Goal: Information Seeking & Learning: Check status

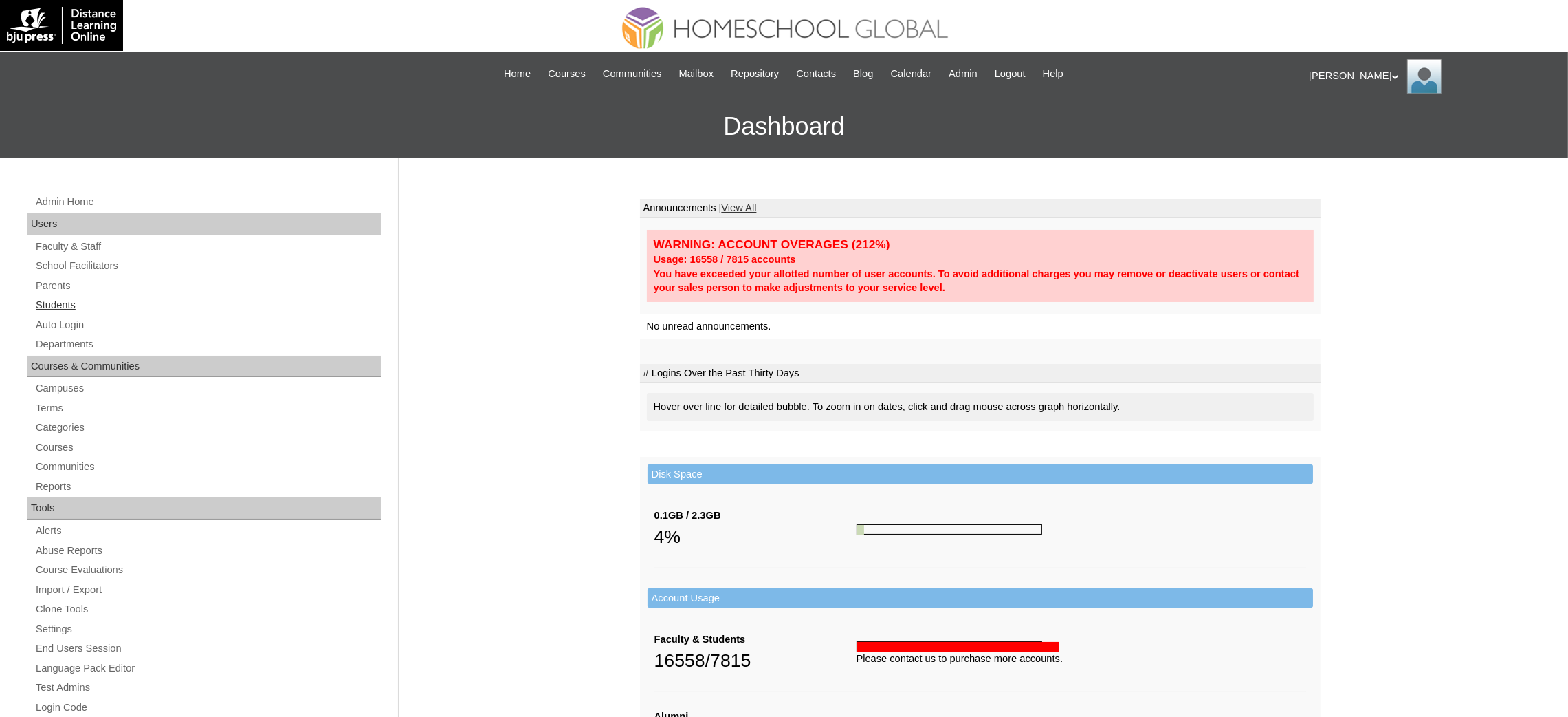
click at [90, 308] on link "Students" at bounding box center [207, 304] width 347 height 17
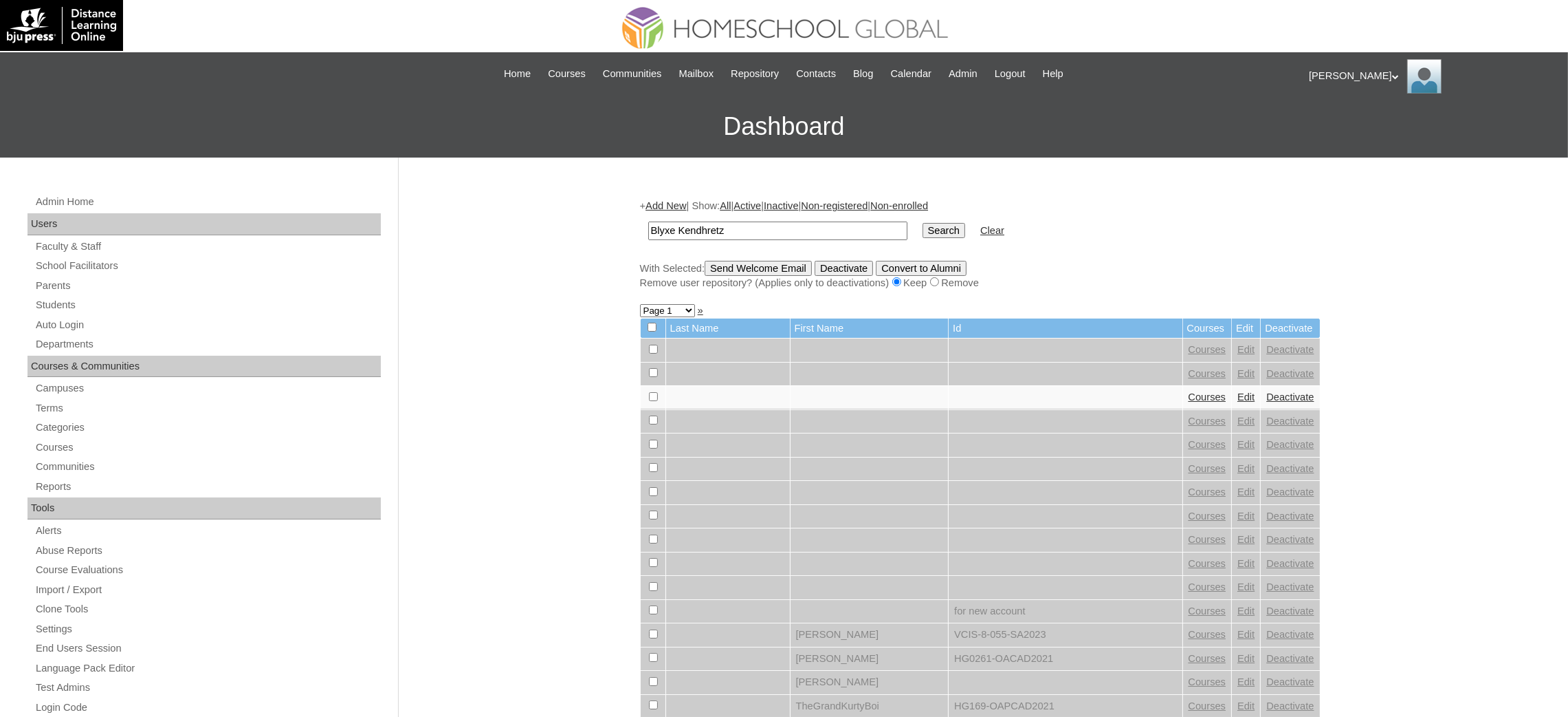
type input "Blyxe Kendhretz"
click at [923, 223] on input "Search" at bounding box center [944, 230] width 43 height 15
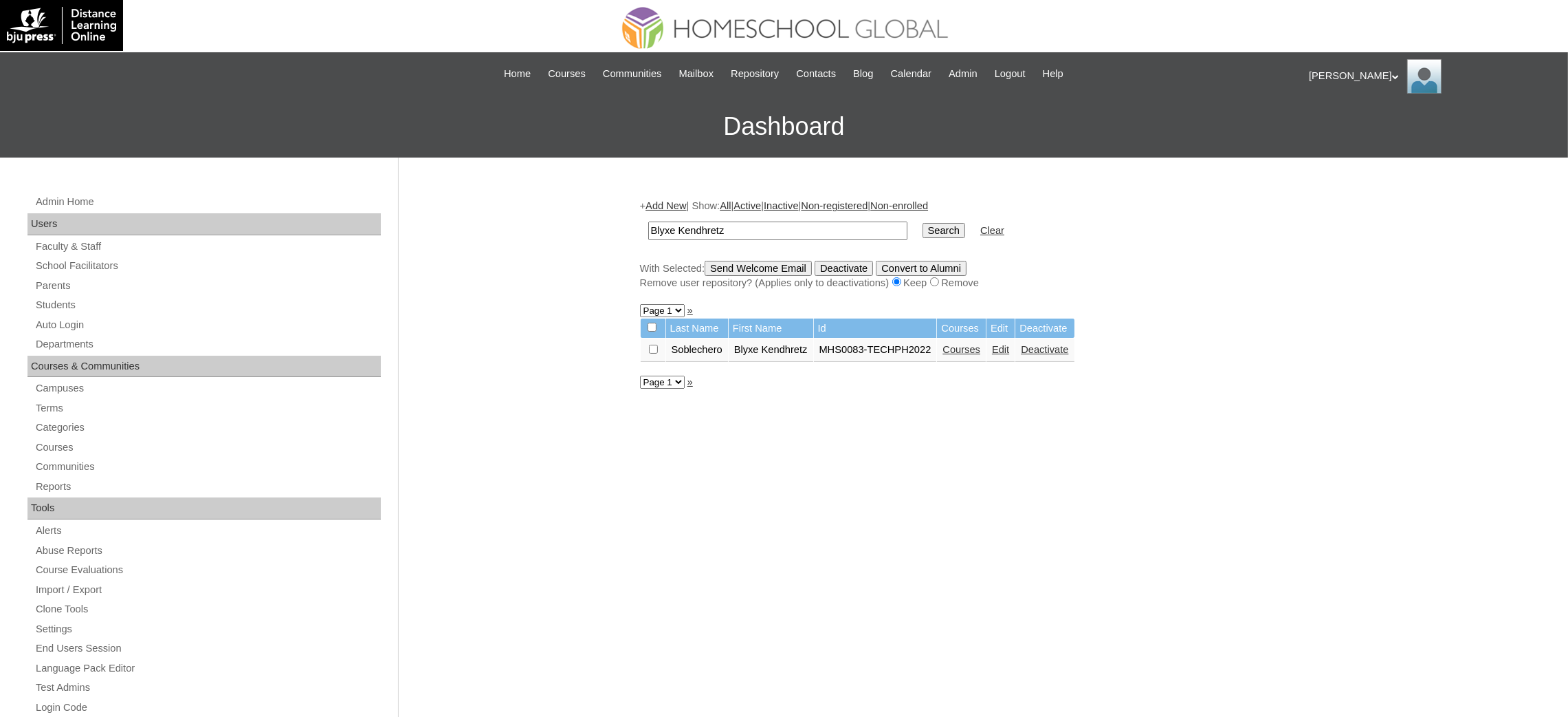
click at [963, 339] on td "Courses" at bounding box center [961, 350] width 49 height 24
click at [971, 349] on link "Courses" at bounding box center [962, 349] width 38 height 11
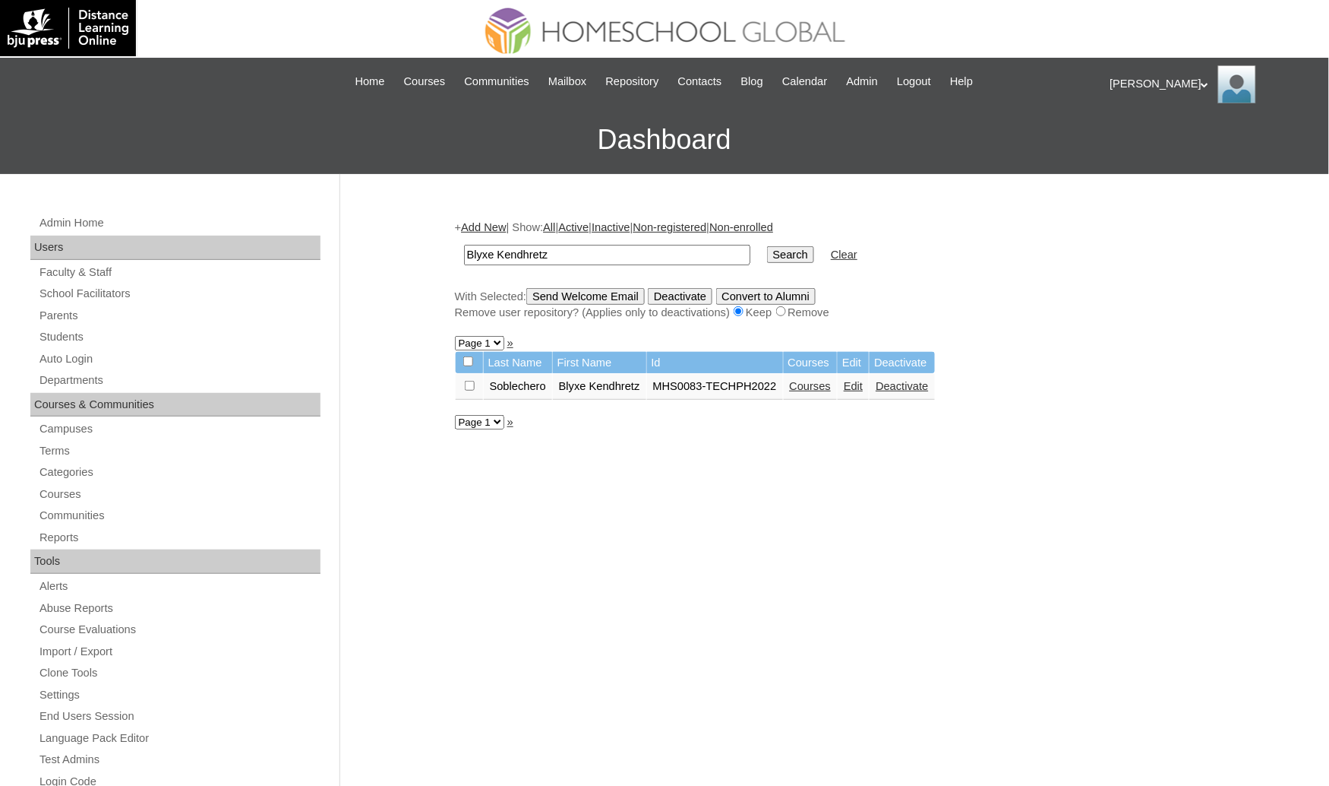
drag, startPoint x: 581, startPoint y: 257, endPoint x: 308, endPoint y: 236, distance: 273.5
click at [308, 236] on div "Admin Home Users Faculty & Staff School Facilitators Parents Students Auto Logi…" at bounding box center [664, 698] width 1329 height 1048
type input "[PERSON_NAME] [PERSON_NAME]"
click at [767, 246] on input "Search" at bounding box center [790, 254] width 47 height 17
click at [890, 380] on link "Courses" at bounding box center [911, 386] width 42 height 12
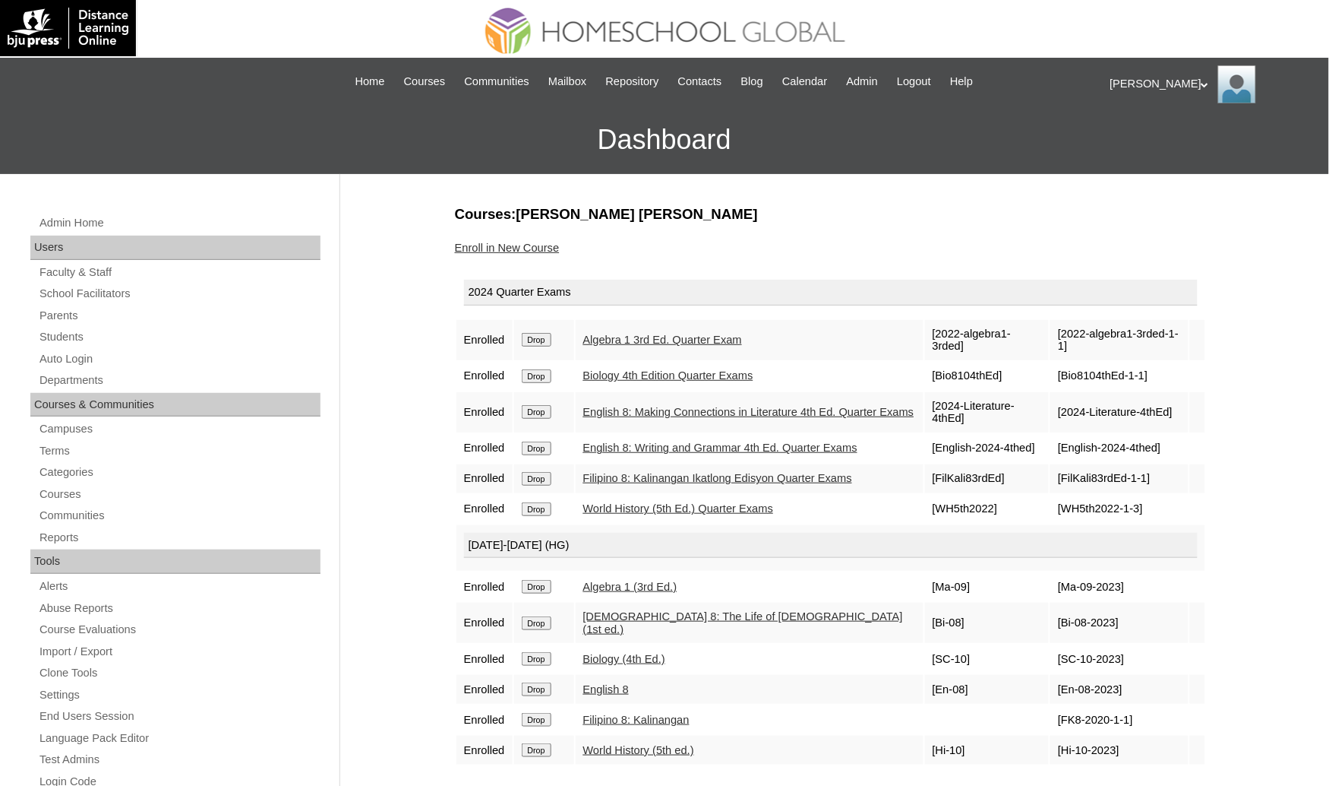
click at [787, 748] on div "Courses:Palma Caitlin Nicole Enroll in New Course 2024 Quarter Exams Enrolled D…" at bounding box center [827, 712] width 760 height 1017
click at [47, 337] on link "Students" at bounding box center [179, 336] width 283 height 19
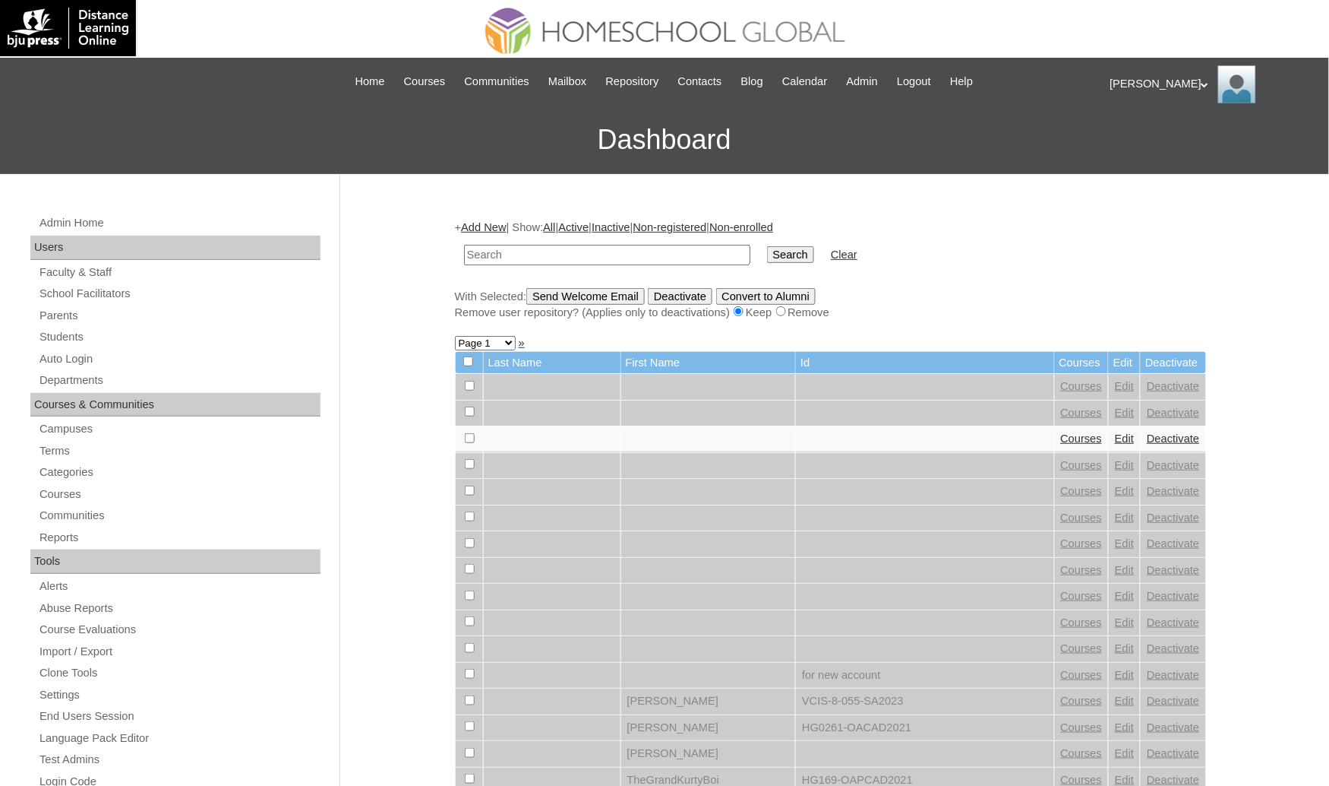
drag, startPoint x: 0, startPoint y: 0, endPoint x: 518, endPoint y: 255, distance: 577.6
click at [518, 255] on input "text" at bounding box center [607, 255] width 286 height 21
type input "Miguel Iñigo"
click at [767, 246] on input "Search" at bounding box center [790, 254] width 47 height 17
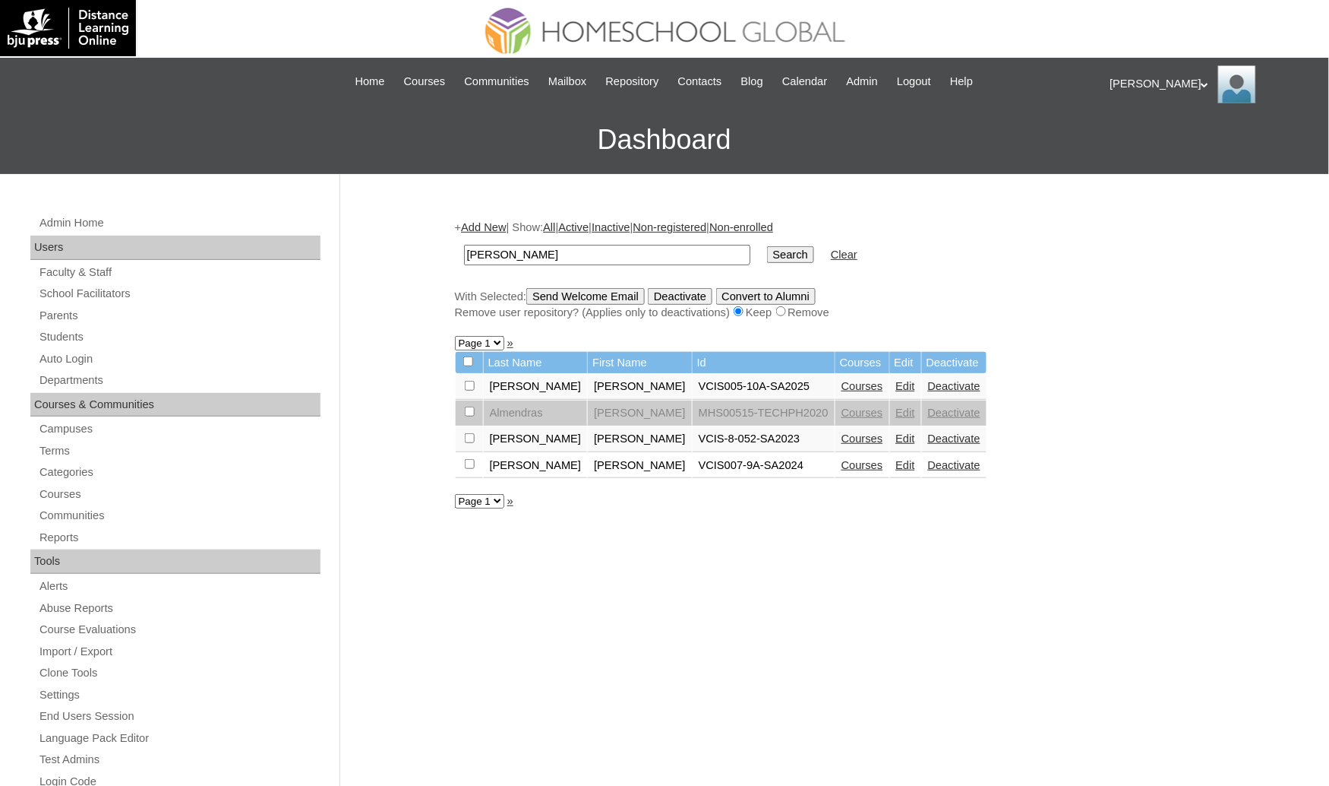
click at [915, 719] on div "+ Add New | Show: All | Active | Inactive | Non-registered | Non-enrolled [PERS…" at bounding box center [827, 712] width 760 height 1017
drag, startPoint x: 580, startPoint y: 242, endPoint x: 399, endPoint y: 217, distance: 183.3
click at [399, 217] on div "Admin Home Users Faculty & Staff School Facilitators Parents Students Auto Logi…" at bounding box center [664, 698] width 1329 height 1048
paste input "Barquilla"
type input "Barquilla"
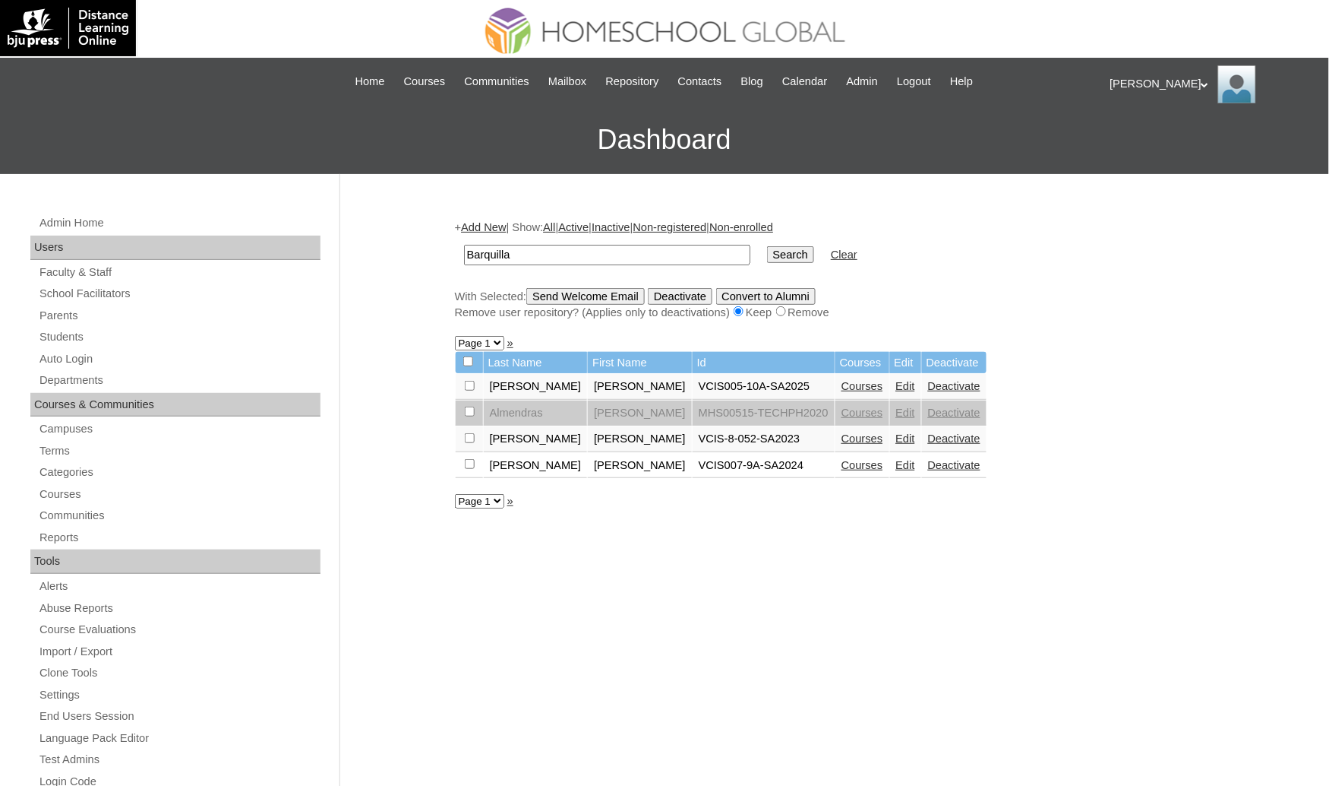
click at [767, 246] on input "Search" at bounding box center [790, 254] width 47 height 17
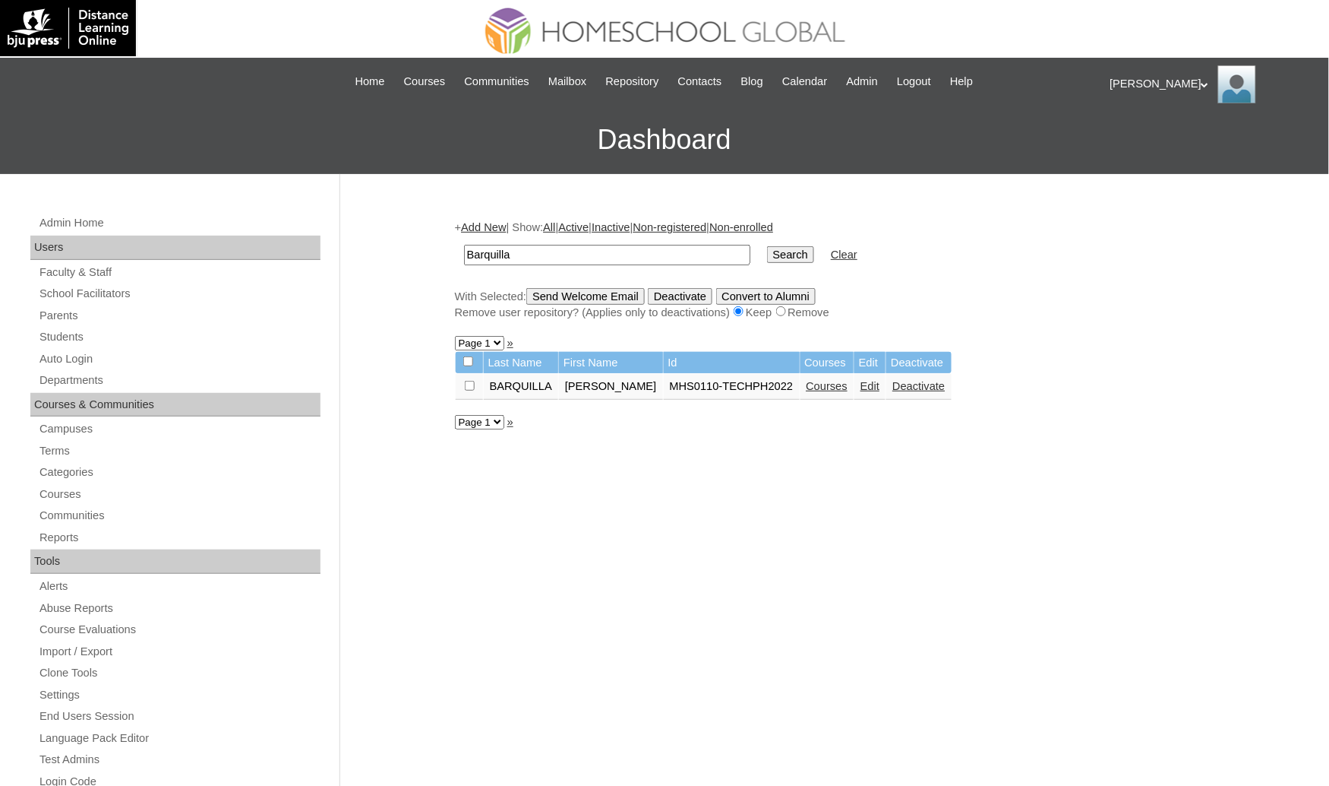
click at [809, 381] on link "Courses" at bounding box center [828, 386] width 42 height 12
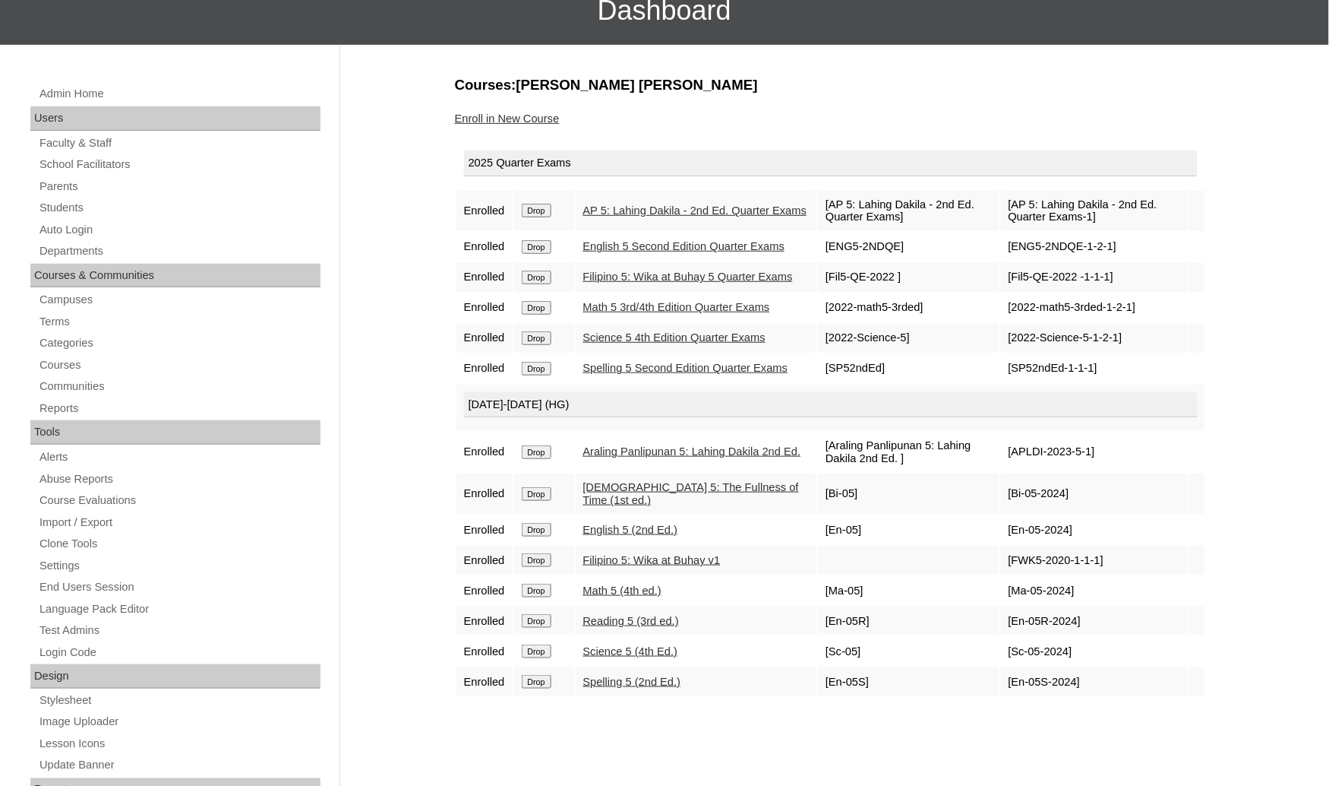
scroll to position [228, 0]
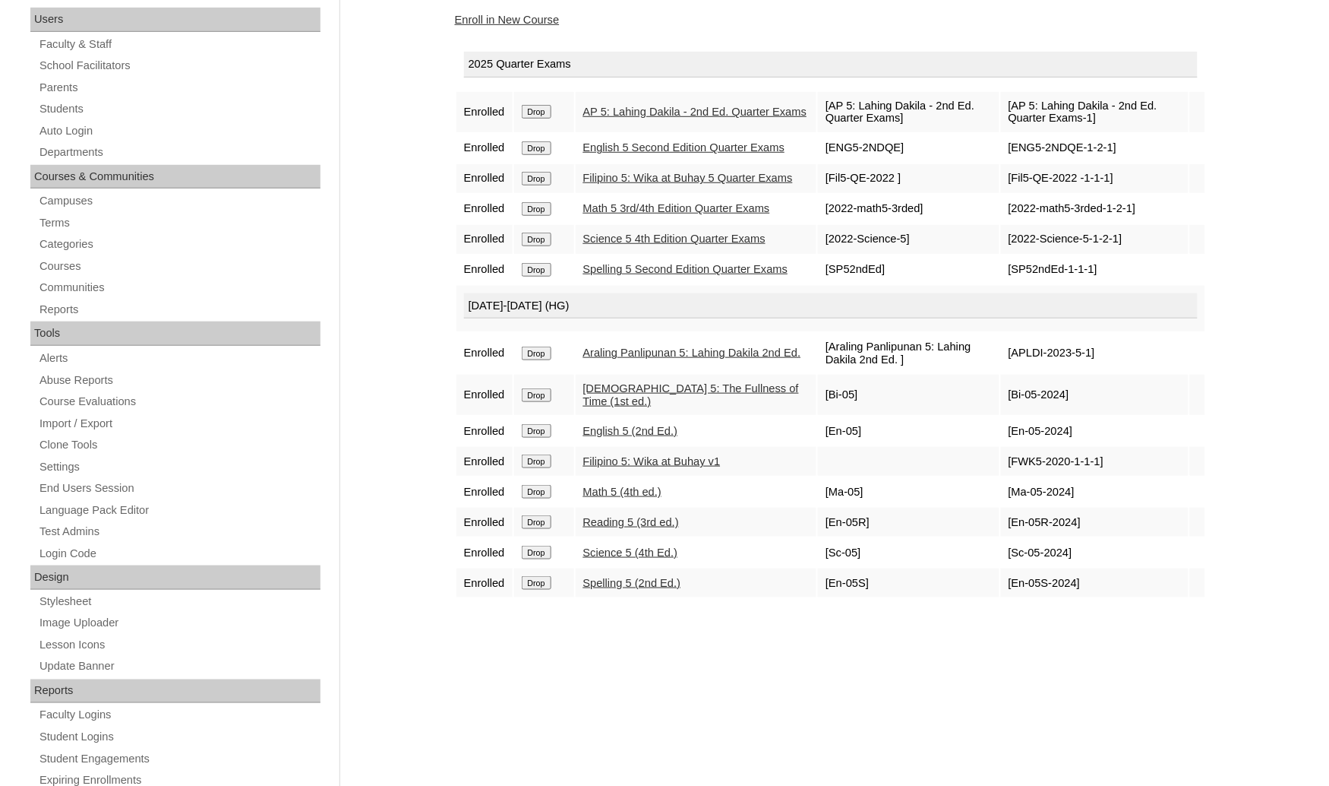
click at [5, 612] on div "Admin Home Users Faculty & Staff School Facilitators Parents Students Auto Logi…" at bounding box center [664, 470] width 1329 height 1048
